Goal: Navigation & Orientation: Find specific page/section

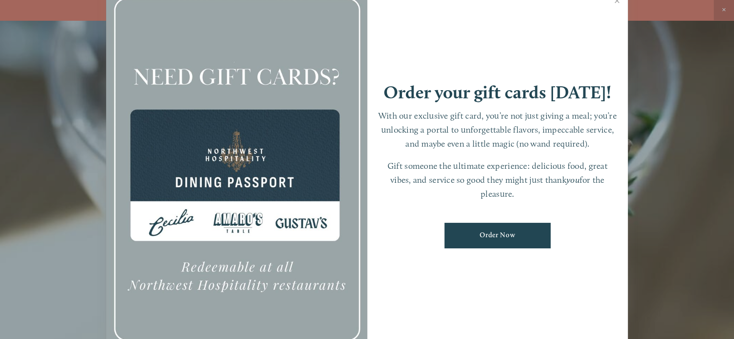
scroll to position [20, 0]
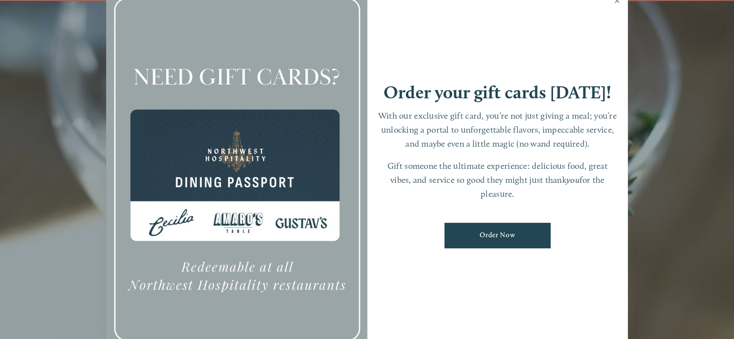
click at [616, 1] on link "Close" at bounding box center [616, 1] width 19 height 27
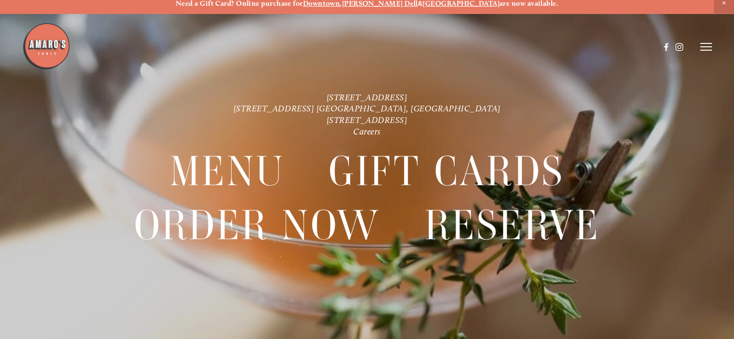
scroll to position [0, 0]
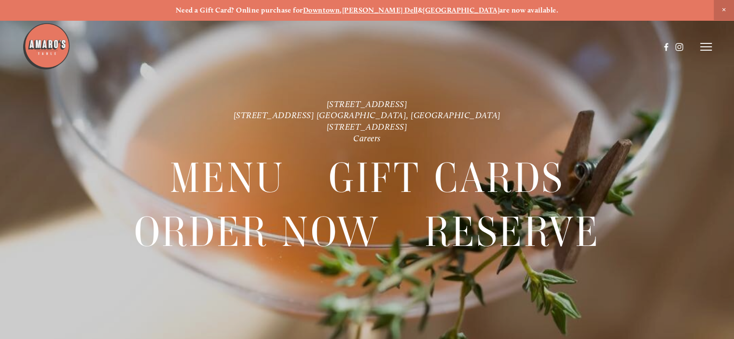
click at [704, 45] on icon at bounding box center [706, 46] width 12 height 9
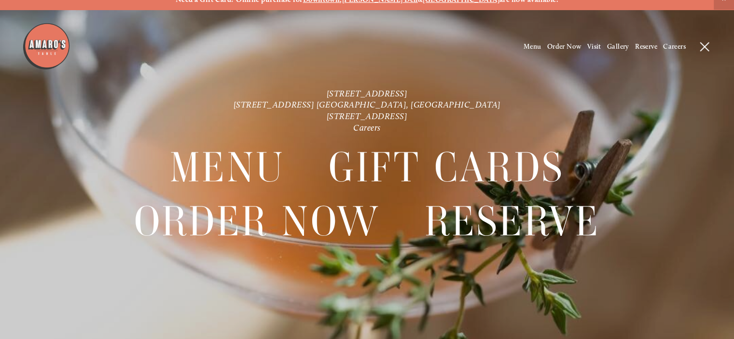
scroll to position [20, 0]
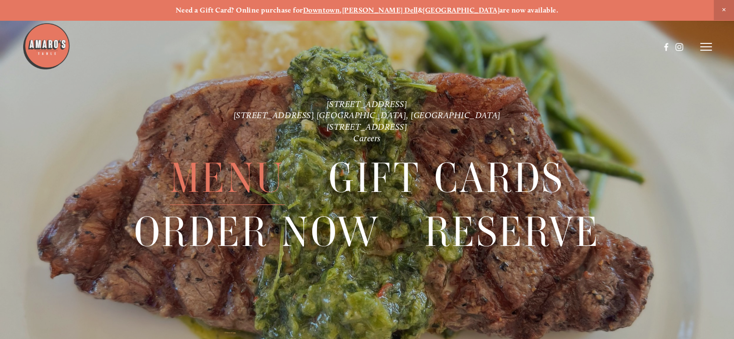
click at [230, 173] on span "Menu" at bounding box center [227, 178] width 115 height 54
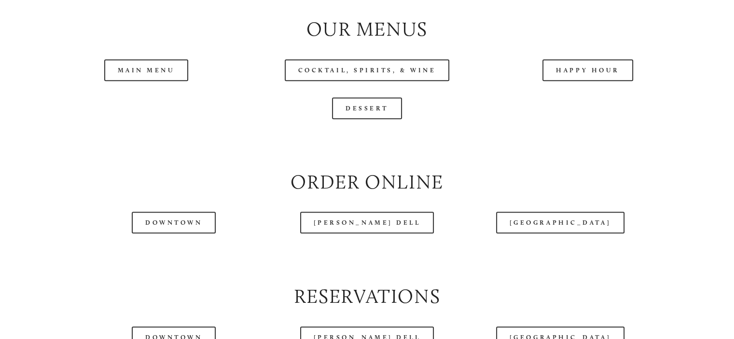
scroll to position [1013, 0]
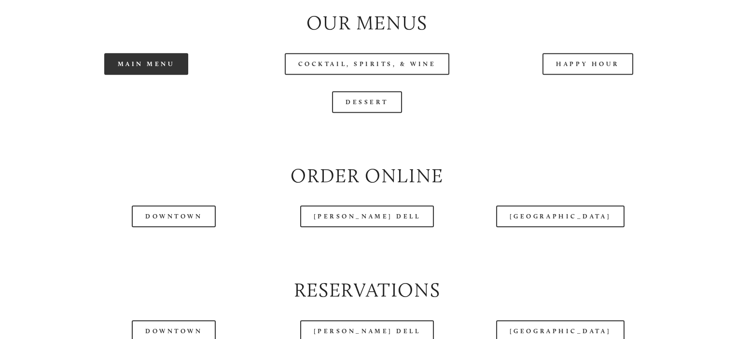
click at [143, 75] on link "Main Menu" at bounding box center [146, 64] width 84 height 22
